Goal: Consume media (video, audio)

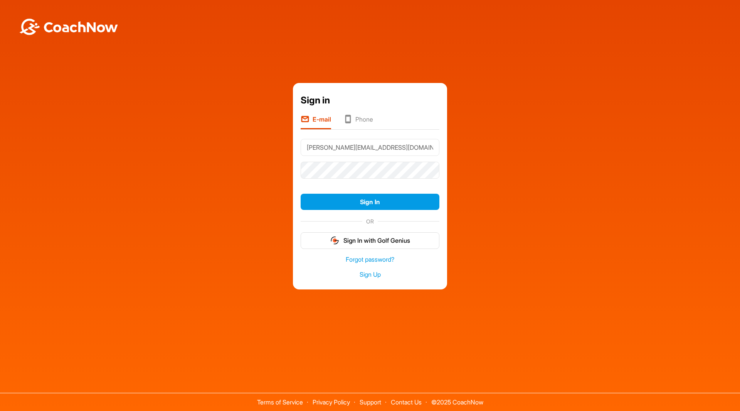
click at [381, 202] on button "Sign In" at bounding box center [370, 202] width 139 height 17
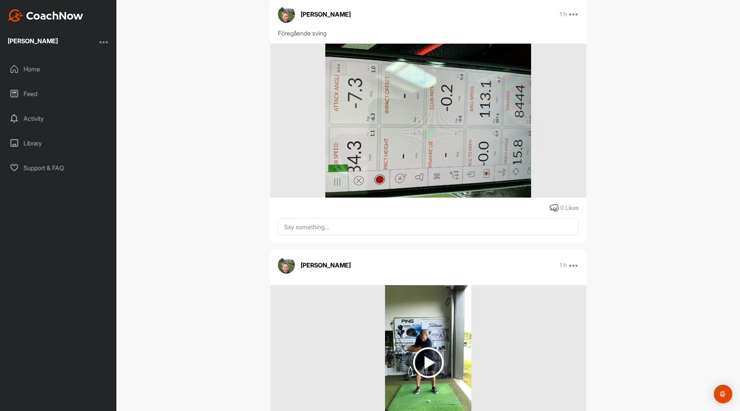
scroll to position [121, 0]
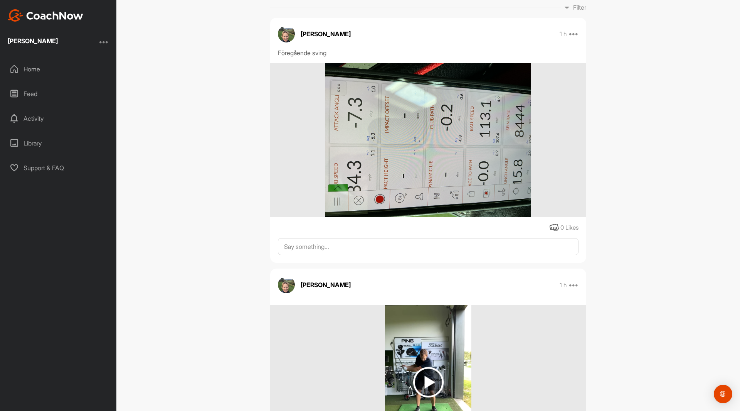
click at [456, 125] on img at bounding box center [428, 140] width 206 height 154
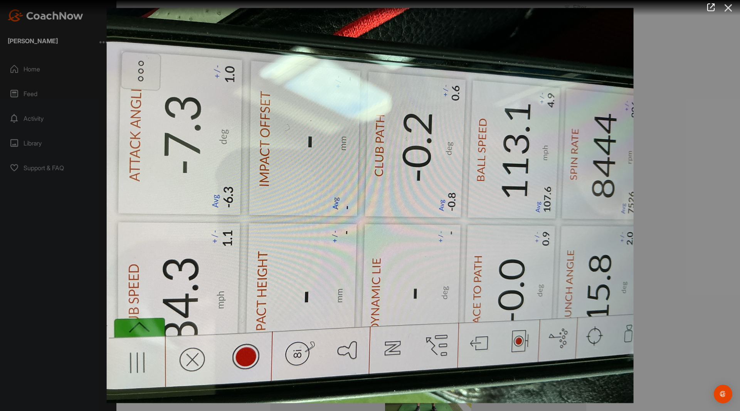
click at [727, 4] on icon at bounding box center [729, 8] width 18 height 14
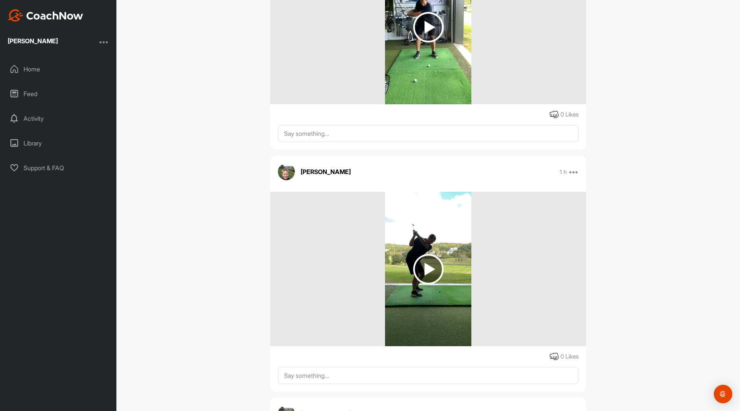
scroll to position [481, 0]
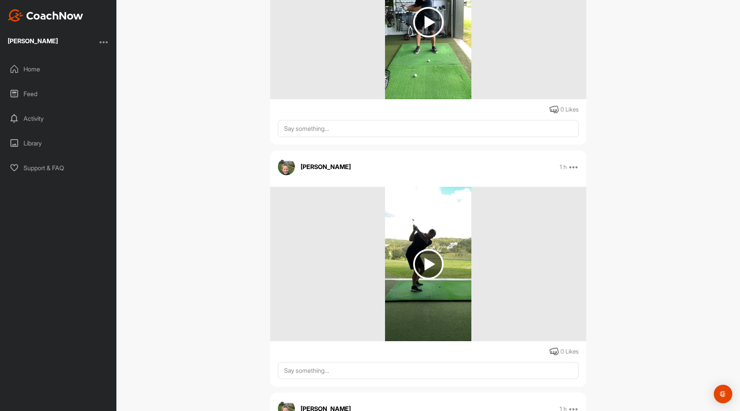
click at [426, 261] on img at bounding box center [428, 264] width 30 height 30
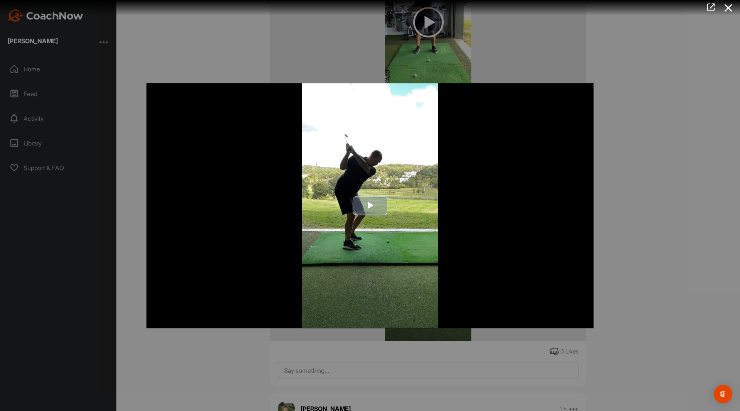
click at [370, 206] on span "Video Player" at bounding box center [370, 206] width 0 height 0
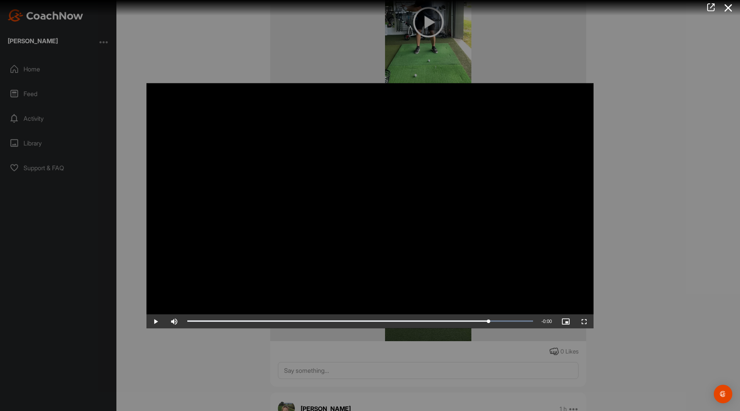
drag, startPoint x: 534, startPoint y: 321, endPoint x: 489, endPoint y: 307, distance: 47.4
click at [730, 8] on icon at bounding box center [729, 8] width 18 height 14
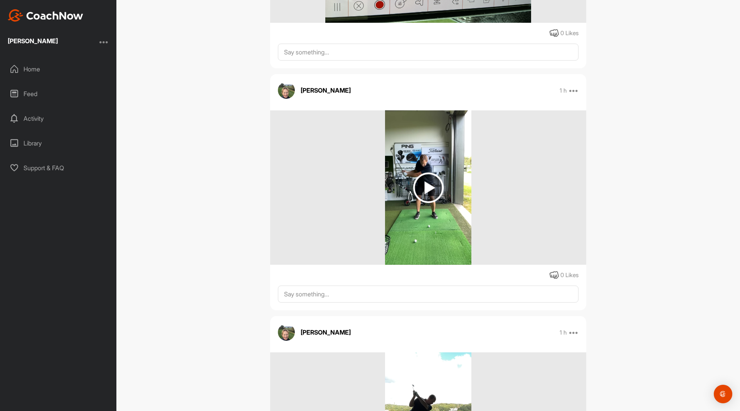
scroll to position [306, 0]
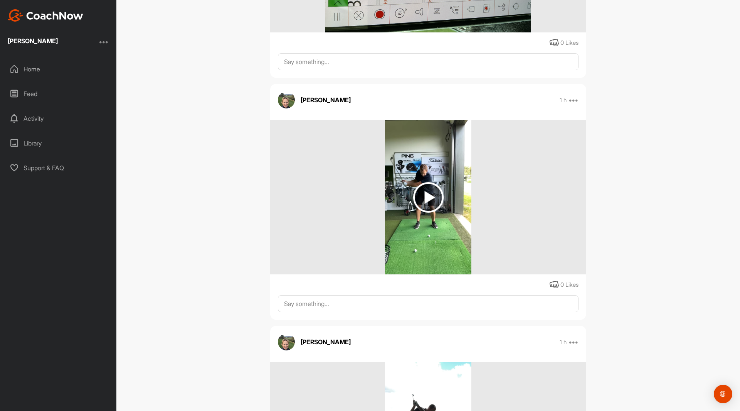
click at [426, 194] on img at bounding box center [428, 197] width 30 height 30
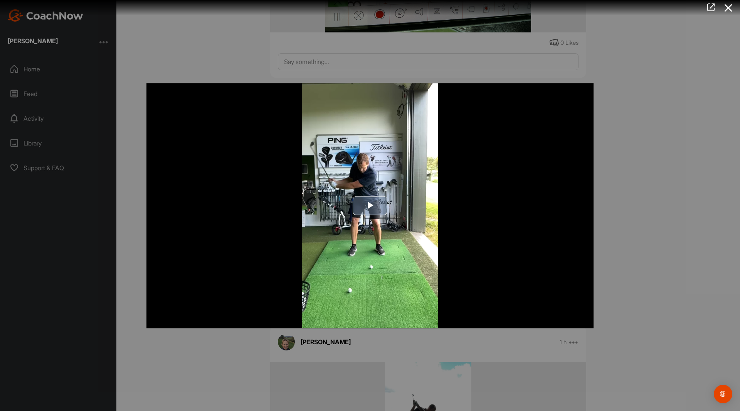
click at [370, 206] on span "Video Player" at bounding box center [370, 206] width 0 height 0
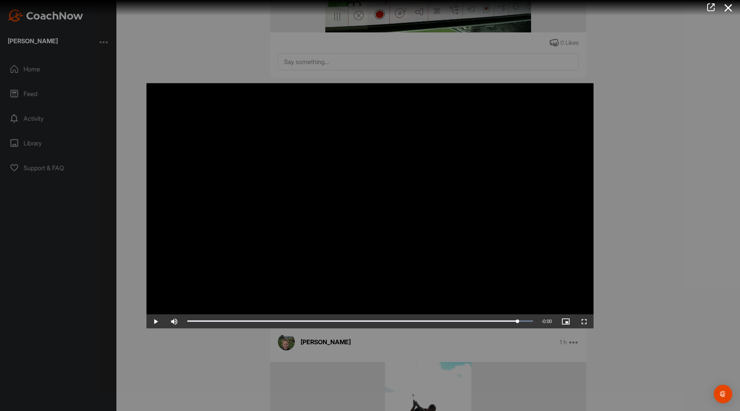
drag, startPoint x: 533, startPoint y: 320, endPoint x: 466, endPoint y: 336, distance: 68.6
click at [466, 336] on div "Video Player is loading. Play Video Play Skip Backward Skip Forward Mute Curren…" at bounding box center [370, 205] width 740 height 411
click at [731, 9] on icon at bounding box center [729, 8] width 18 height 14
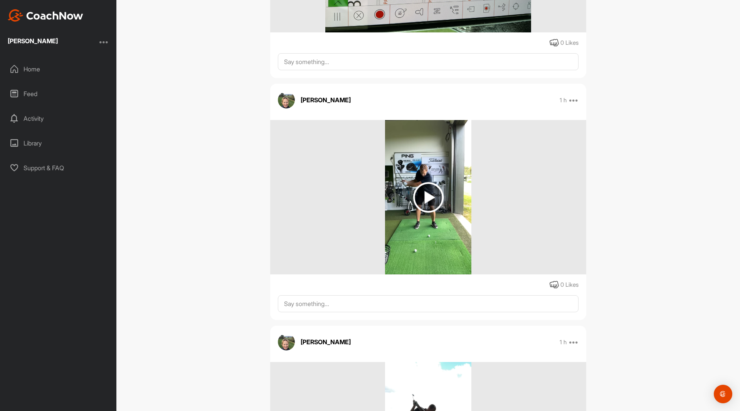
scroll to position [0, 0]
